Goal: Transaction & Acquisition: Purchase product/service

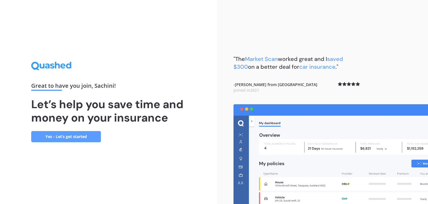
click at [85, 137] on link "Yes - Let’s get started" at bounding box center [66, 136] width 70 height 11
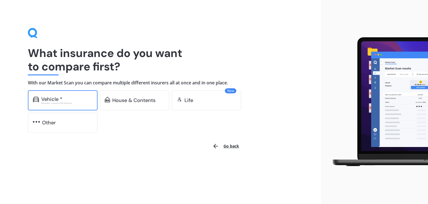
click at [66, 104] on div "Vehicle * Excludes commercial vehicles" at bounding box center [63, 100] width 70 height 20
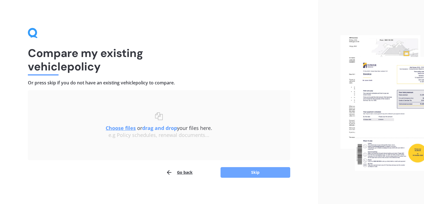
click at [239, 170] on button "Skip" at bounding box center [256, 172] width 70 height 11
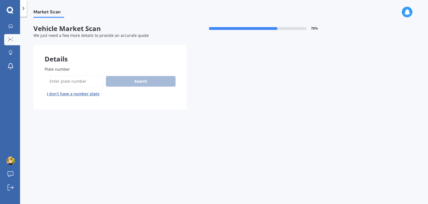
click at [68, 79] on input "Plate number" at bounding box center [74, 81] width 59 height 12
type input "jdd672"
click at [0, 0] on button "Next" at bounding box center [0, 0] width 0 height 0
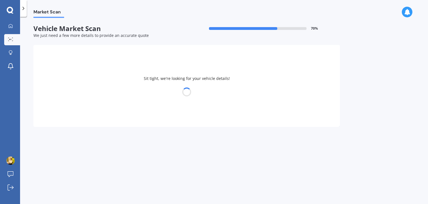
select select "MAZDA"
select select "AXELA"
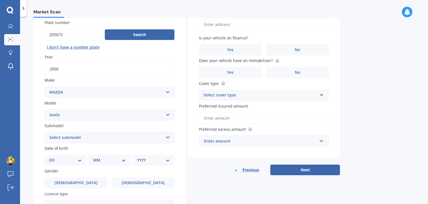
scroll to position [84, 0]
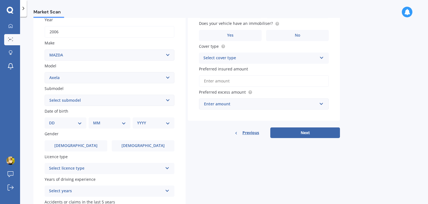
click at [95, 103] on select "Select submodel (All other) 2.3 Sporthatch 2.3 turbo Hatchback Hatchback turbo …" at bounding box center [110, 100] width 130 height 11
select select "HATCHBACK"
click at [45, 95] on select "Select submodel (All other) 2.3 Sporthatch 2.3 turbo Hatchback Hatchback turbo …" at bounding box center [110, 100] width 130 height 11
click at [59, 122] on select "DD 01 02 03 04 05 06 07 08 09 10 11 12 13 14 15 16 17 18 19 20 21 22 23 24 25 2…" at bounding box center [65, 123] width 33 height 6
select select "23"
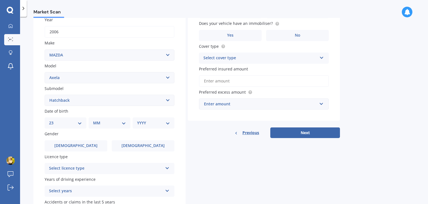
click at [54, 120] on select "DD 01 02 03 04 05 06 07 08 09 10 11 12 13 14 15 16 17 18 19 20 21 22 23 24 25 2…" at bounding box center [65, 123] width 33 height 6
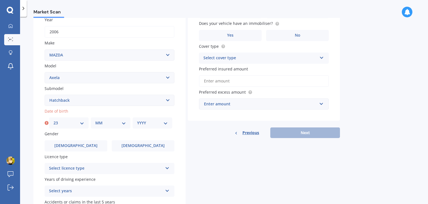
click at [100, 120] on select "MM 01 02 03 04 05 06 07 08 09 10 11 12" at bounding box center [110, 123] width 31 height 6
select select "08"
click at [95, 120] on select "MM 01 02 03 04 05 06 07 08 09 10 11 12" at bounding box center [110, 123] width 31 height 6
click at [148, 124] on select "YYYY 2025 2024 2023 2022 2021 2020 2019 2018 2017 2016 2015 2014 2013 2012 2011…" at bounding box center [152, 123] width 31 height 6
select select "1999"
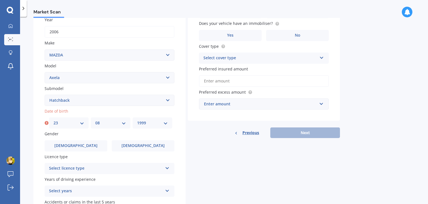
click at [137, 120] on select "YYYY 2025 2024 2023 2022 2021 2020 2019 2018 2017 2016 2015 2014 2013 2012 2011…" at bounding box center [152, 123] width 31 height 6
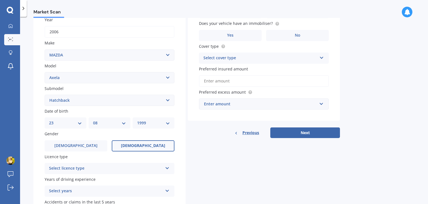
click at [134, 144] on label "[DEMOGRAPHIC_DATA]" at bounding box center [143, 145] width 63 height 11
click at [0, 0] on input "[DEMOGRAPHIC_DATA]" at bounding box center [0, 0] width 0 height 0
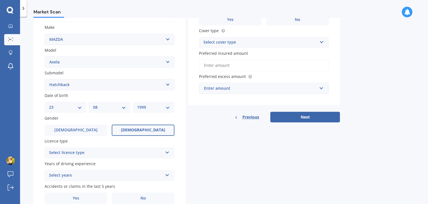
scroll to position [125, 0]
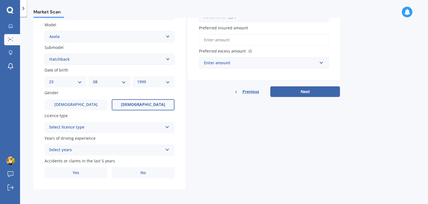
click at [136, 128] on div "Select licence type" at bounding box center [106, 127] width 114 height 7
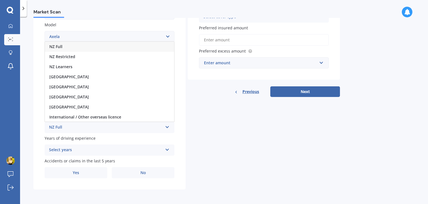
click at [126, 46] on div "NZ Full" at bounding box center [109, 47] width 129 height 10
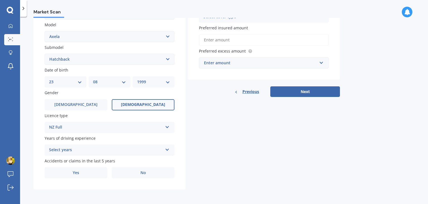
click at [126, 152] on div "Select years" at bounding box center [106, 149] width 114 height 7
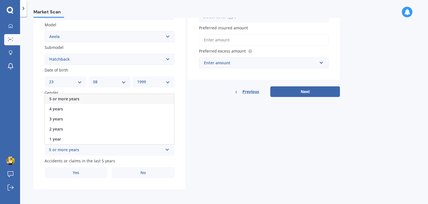
click at [125, 98] on div "5 or more years" at bounding box center [109, 99] width 129 height 10
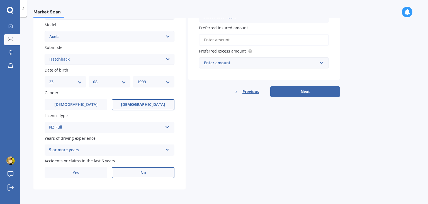
click at [143, 173] on span "No" at bounding box center [144, 172] width 6 height 5
click at [0, 0] on input "No" at bounding box center [0, 0] width 0 height 0
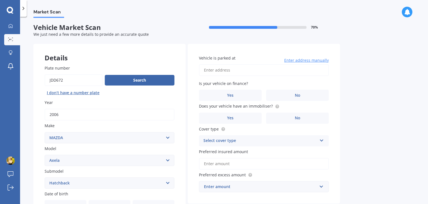
scroll to position [0, 0]
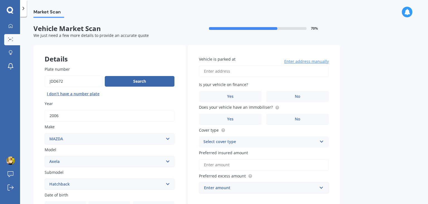
click at [218, 67] on input "Vehicle is parked at" at bounding box center [264, 71] width 130 height 12
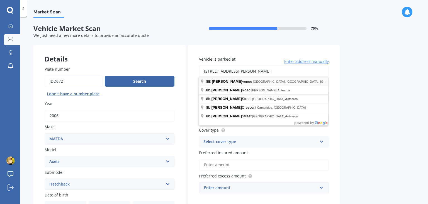
type input "[STREET_ADDRESS][PERSON_NAME]"
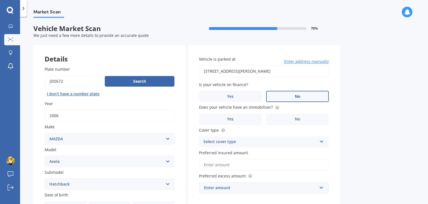
click at [314, 97] on label "No" at bounding box center [297, 96] width 63 height 11
click at [0, 0] on input "No" at bounding box center [0, 0] width 0 height 0
click at [277, 106] on icon at bounding box center [277, 106] width 1 height 1
click at [304, 117] on label "No" at bounding box center [297, 118] width 63 height 11
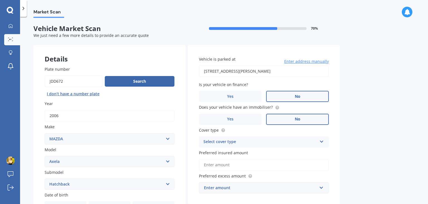
click at [0, 0] on input "No" at bounding box center [0, 0] width 0 height 0
click at [259, 119] on label "Yes" at bounding box center [230, 118] width 63 height 11
click at [0, 0] on input "Yes" at bounding box center [0, 0] width 0 height 0
click at [277, 118] on label "No" at bounding box center [297, 118] width 63 height 11
click at [0, 0] on input "No" at bounding box center [0, 0] width 0 height 0
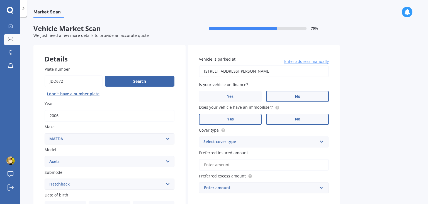
click at [255, 119] on label "Yes" at bounding box center [230, 118] width 63 height 11
click at [0, 0] on input "Yes" at bounding box center [0, 0] width 0 height 0
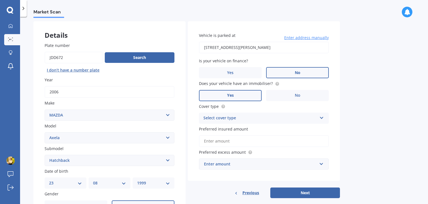
scroll to position [56, 0]
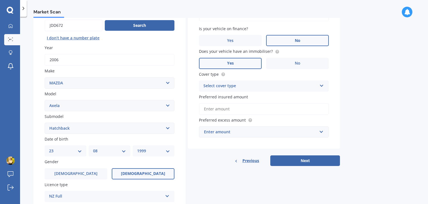
click at [254, 84] on div "Select cover type" at bounding box center [261, 86] width 114 height 7
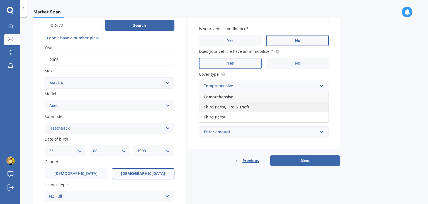
click at [250, 106] on div "Third Party, Fire & Theft" at bounding box center [263, 107] width 129 height 10
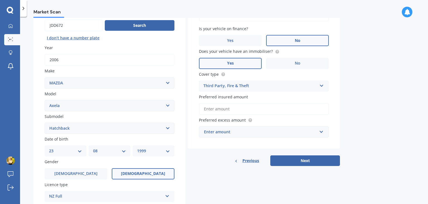
click at [250, 111] on input "Preferred insured amount" at bounding box center [264, 109] width 130 height 12
click at [256, 132] on div "Enter amount" at bounding box center [260, 132] width 113 height 6
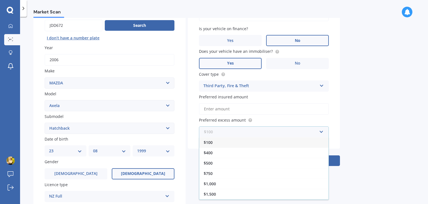
click at [256, 132] on input "text" at bounding box center [262, 131] width 125 height 11
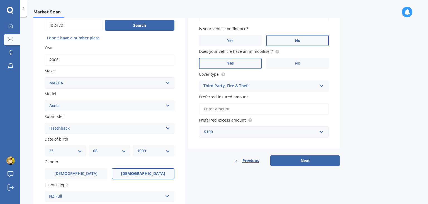
click at [372, 102] on div "Market Scan Vehicle Market Scan 70 % We just need a few more details to provide…" at bounding box center [224, 111] width 408 height 187
click at [293, 170] on div "Details Plate number Search I don’t have a number plate Year [DATE] Make Select…" at bounding box center [186, 123] width 307 height 269
click at [296, 165] on button "Next" at bounding box center [305, 160] width 70 height 11
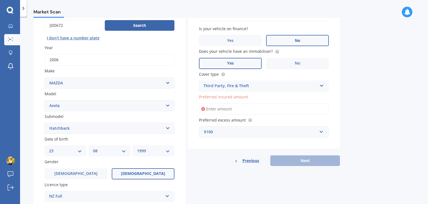
click at [278, 108] on input "Preferred insured amount" at bounding box center [264, 109] width 130 height 12
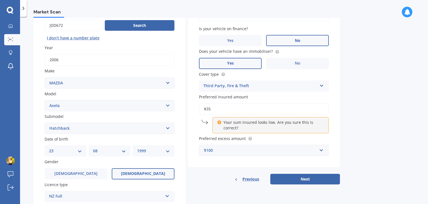
type input "$3"
type input "$400"
click at [284, 147] on div "$100" at bounding box center [260, 150] width 113 height 6
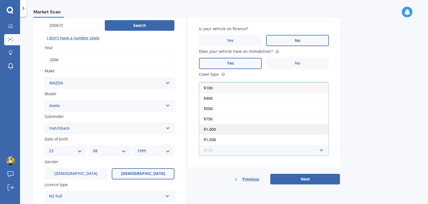
scroll to position [9, 0]
click at [278, 91] on div "$400" at bounding box center [263, 89] width 129 height 10
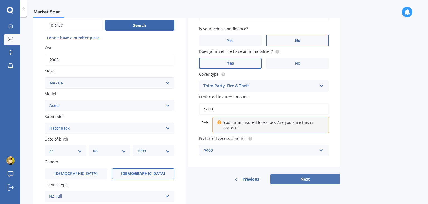
click at [308, 180] on button "Next" at bounding box center [305, 178] width 70 height 11
select select "23"
select select "08"
select select "1999"
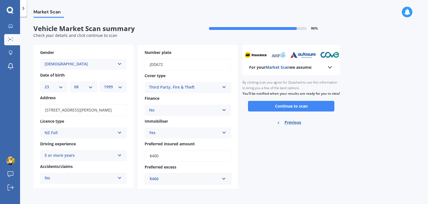
scroll to position [0, 0]
click at [290, 111] on button "Continue to scan" at bounding box center [291, 106] width 86 height 11
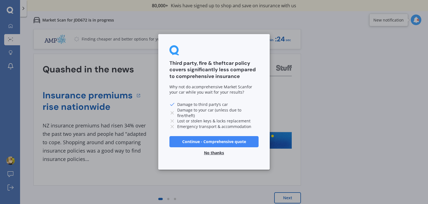
click at [212, 151] on button "No thanks" at bounding box center [214, 152] width 27 height 11
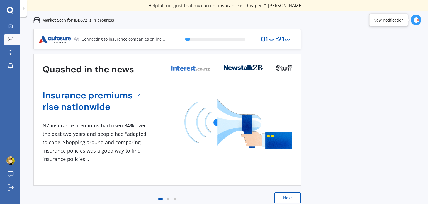
click at [288, 196] on button "Next" at bounding box center [287, 197] width 27 height 11
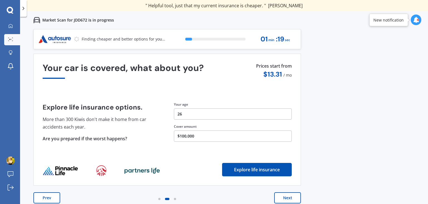
click at [288, 196] on button "Next" at bounding box center [287, 197] width 27 height 11
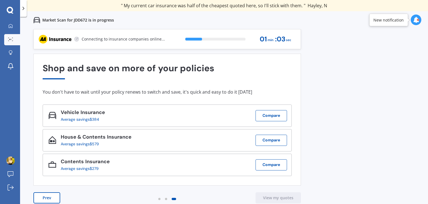
click at [53, 198] on button "Prev" at bounding box center [46, 197] width 27 height 11
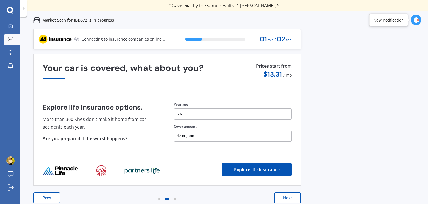
click at [53, 198] on button "Prev" at bounding box center [46, 197] width 27 height 11
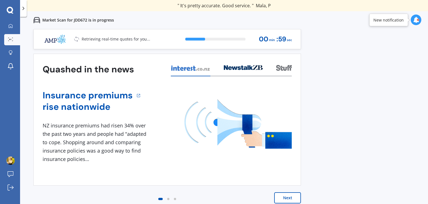
click at [281, 199] on button "Next" at bounding box center [287, 197] width 27 height 11
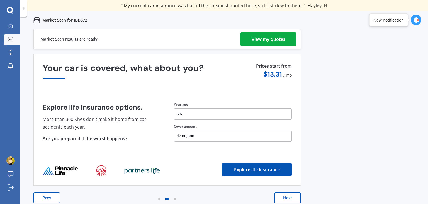
click at [287, 32] on div "Market Scan results are ready. View my quotes" at bounding box center [167, 39] width 268 height 20
click at [282, 37] on div "View my quotes" at bounding box center [269, 38] width 34 height 13
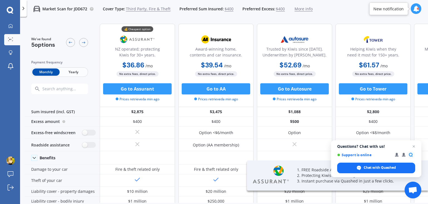
click at [77, 72] on span "Yearly" at bounding box center [73, 71] width 27 height 7
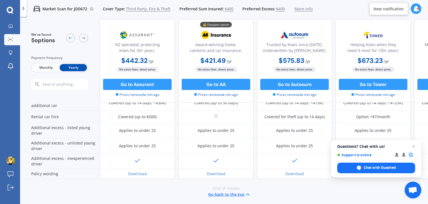
scroll to position [182, 0]
